Goal: Transaction & Acquisition: Purchase product/service

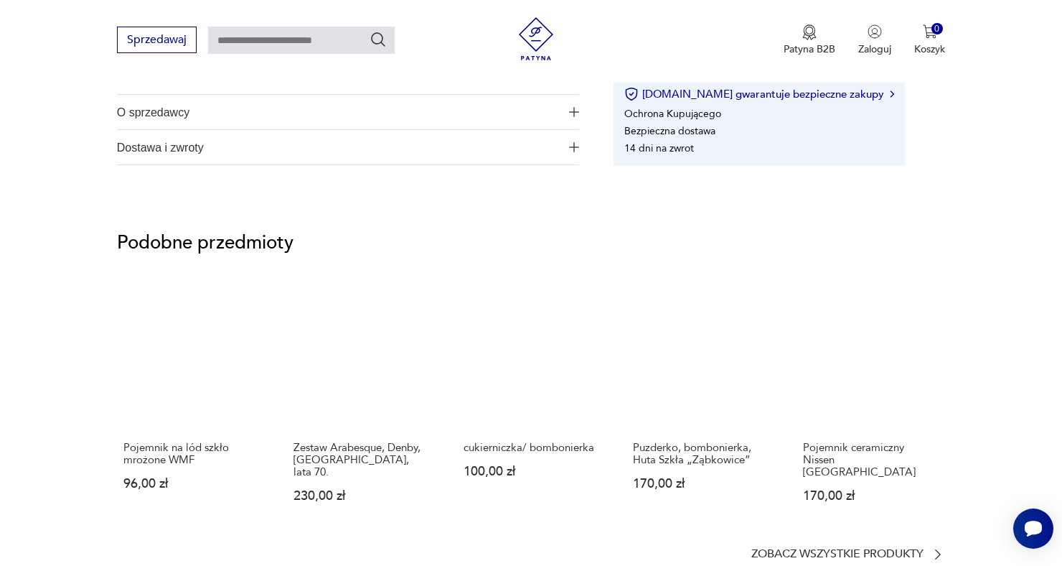
scroll to position [879, 0]
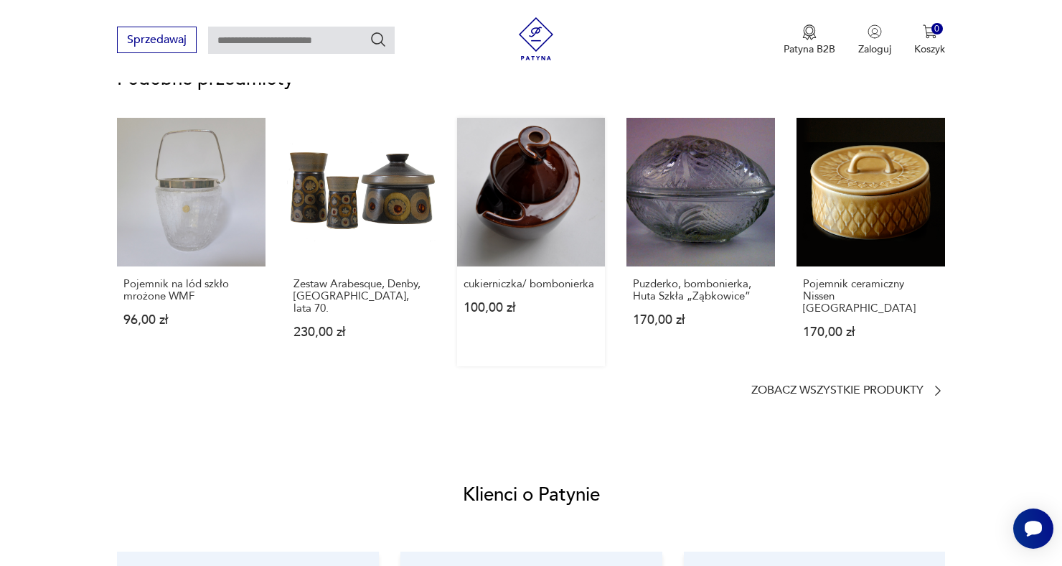
click at [542, 202] on link "cukierniczka/ bombonierka 100,00 zł" at bounding box center [531, 242] width 149 height 248
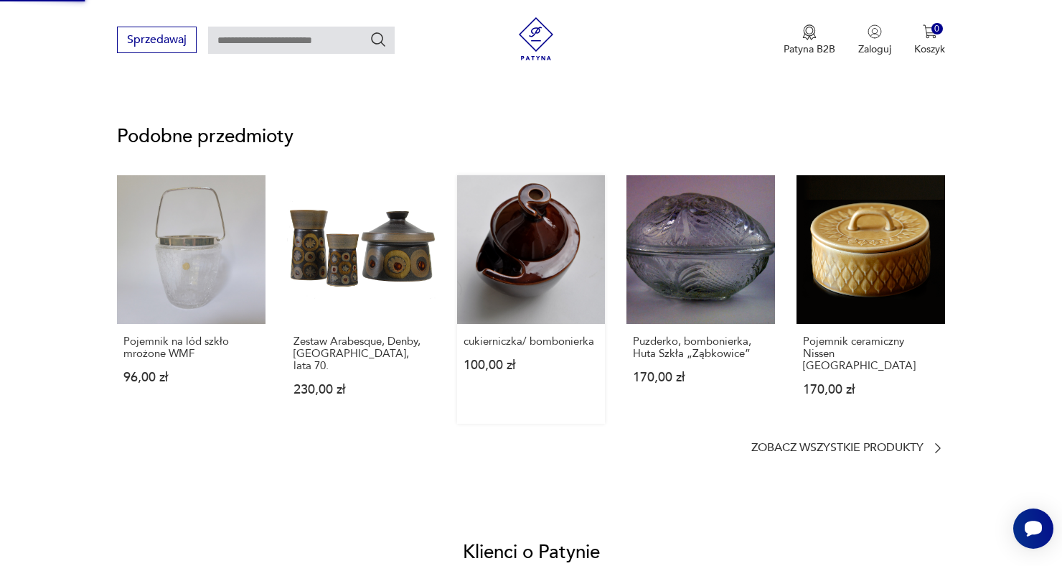
scroll to position [805, 0]
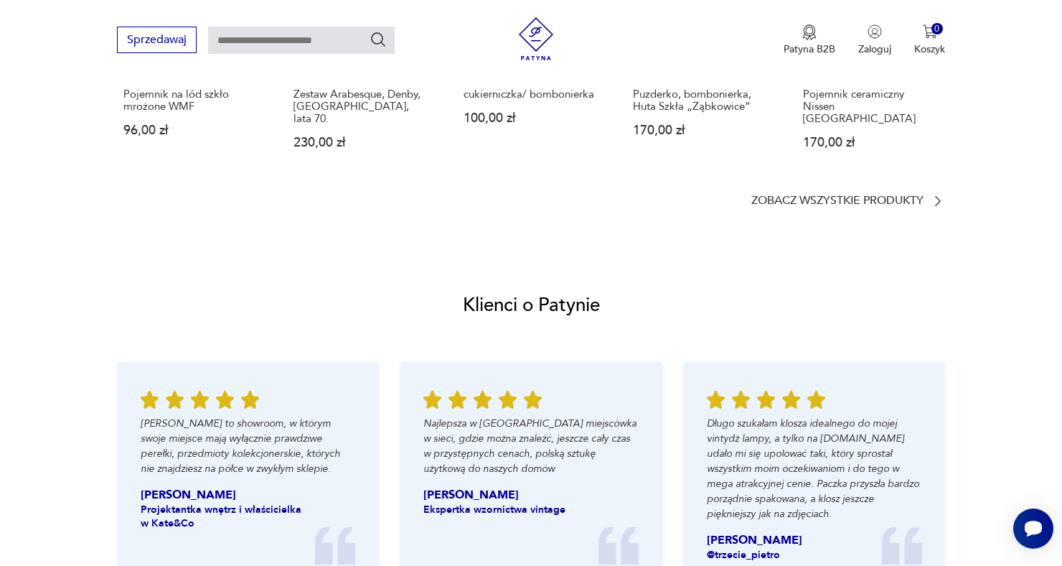
scroll to position [1238, 0]
